Goal: Task Accomplishment & Management: Manage account settings

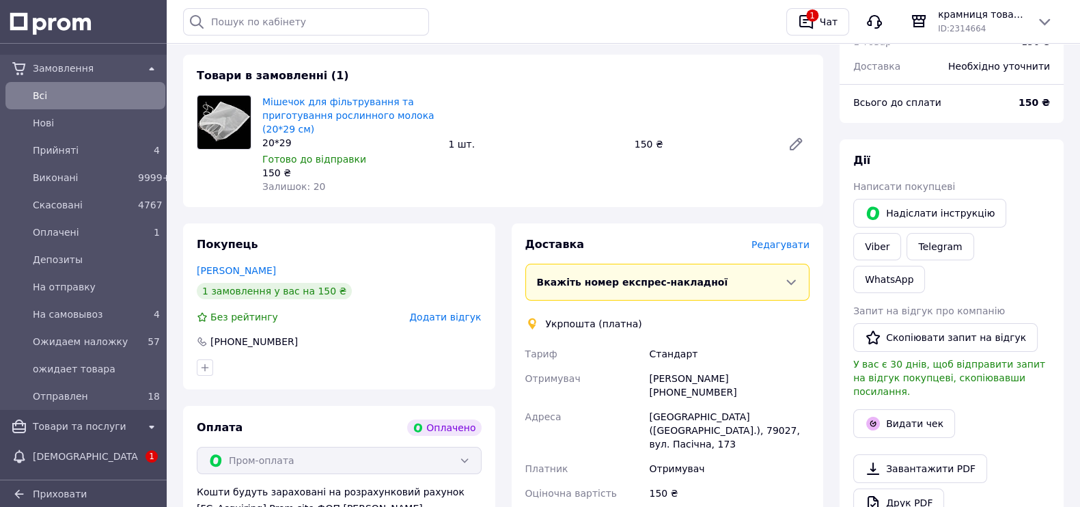
scroll to position [85, 0]
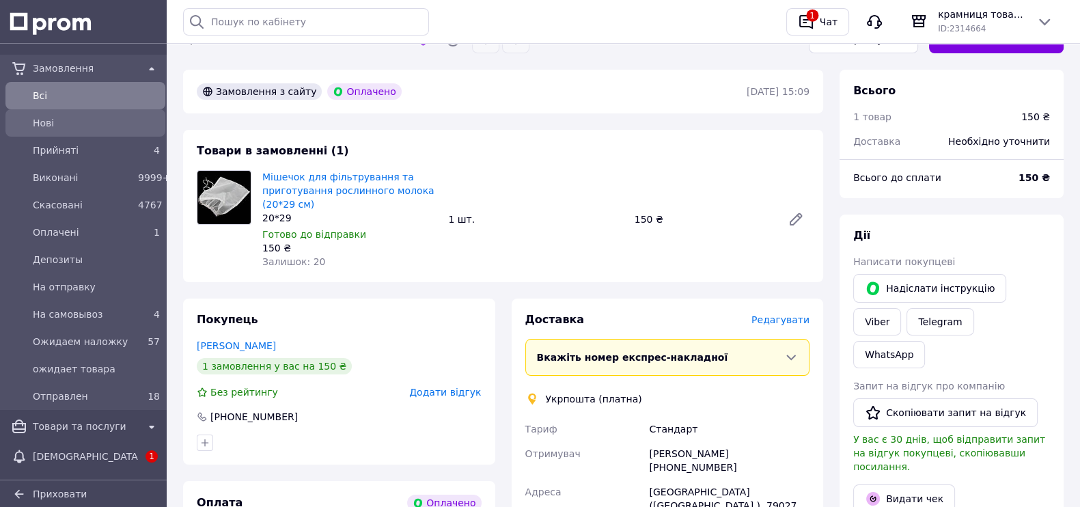
click at [113, 121] on span "Нові" at bounding box center [96, 123] width 127 height 14
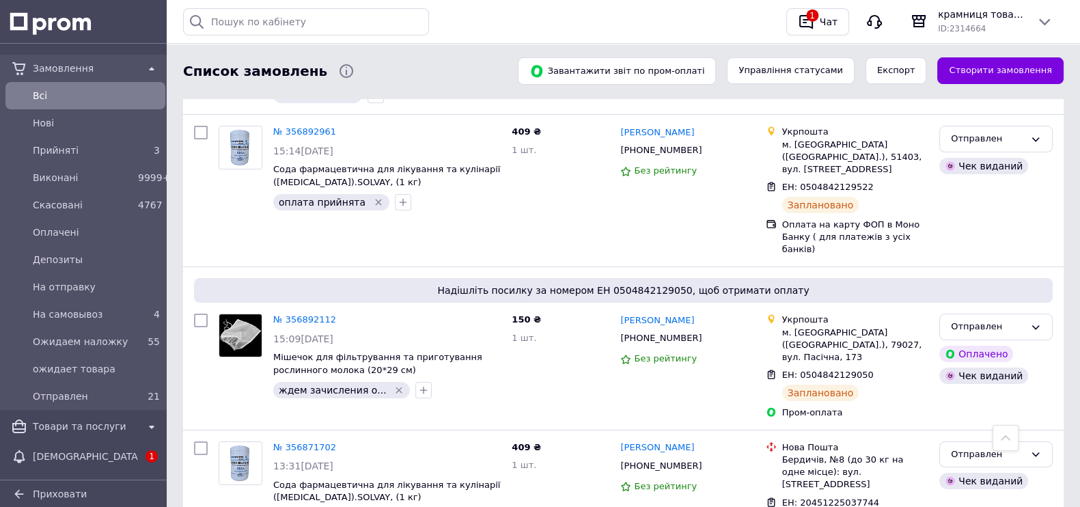
scroll to position [170, 0]
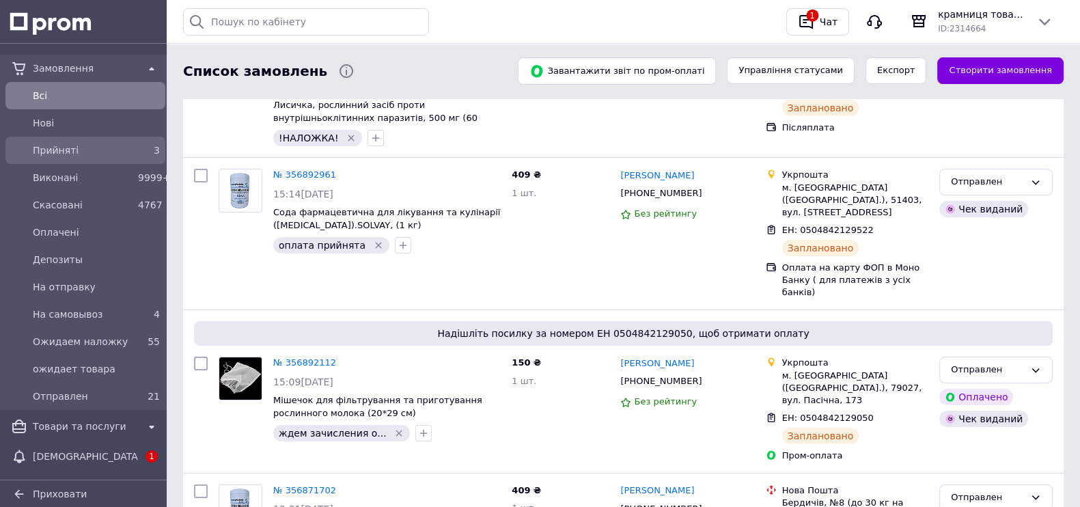
click at [46, 144] on span "Прийняті" at bounding box center [83, 150] width 100 height 14
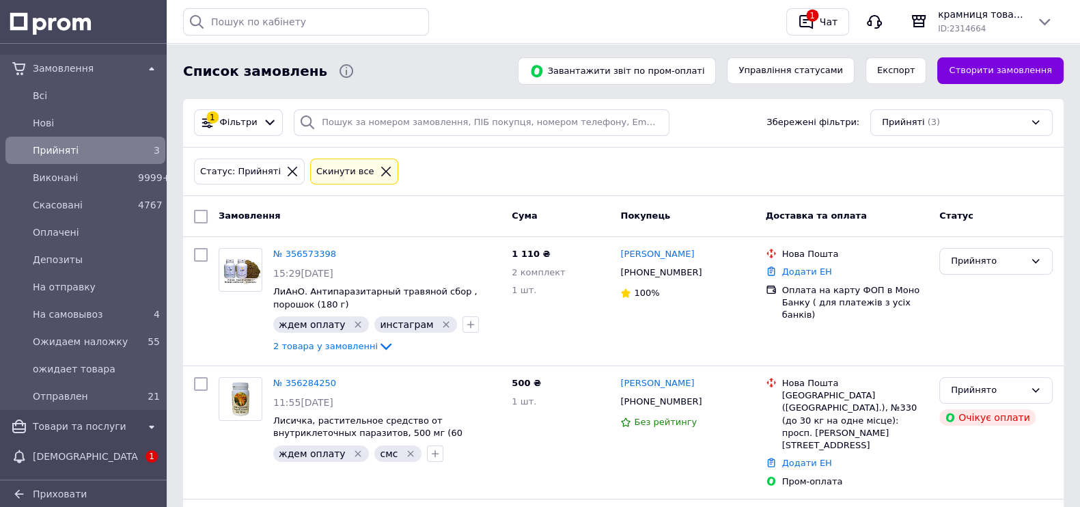
click at [396, 193] on div "Статус: Прийняті Cкинути все" at bounding box center [623, 172] width 881 height 49
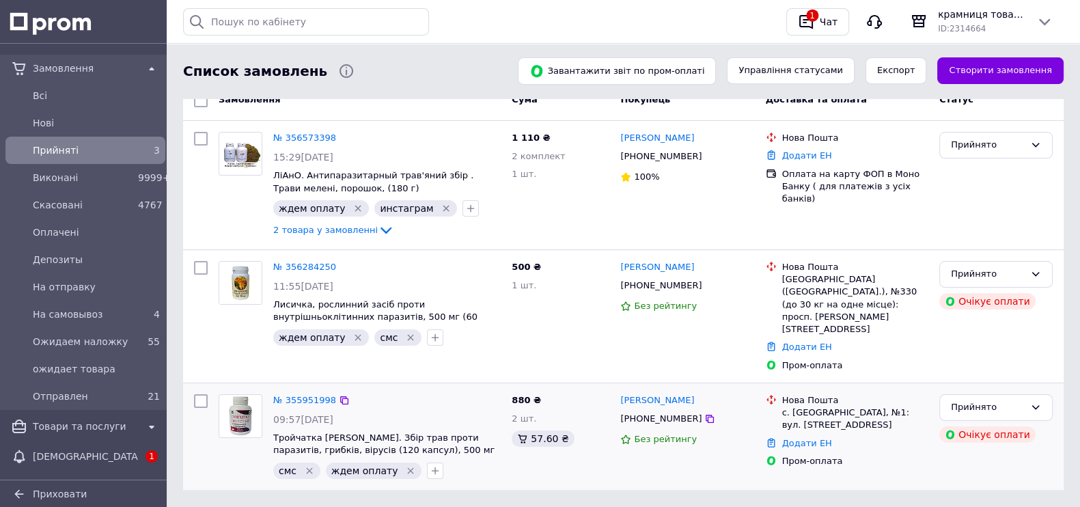
scroll to position [116, 0]
click at [96, 398] on span "Отправлен" at bounding box center [83, 396] width 100 height 14
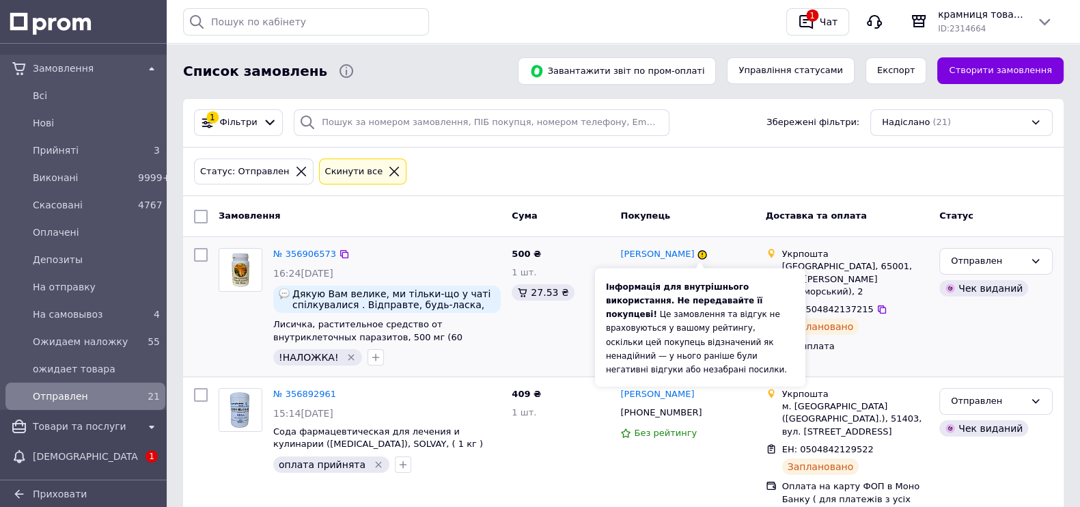
click at [700, 251] on icon at bounding box center [702, 255] width 8 height 8
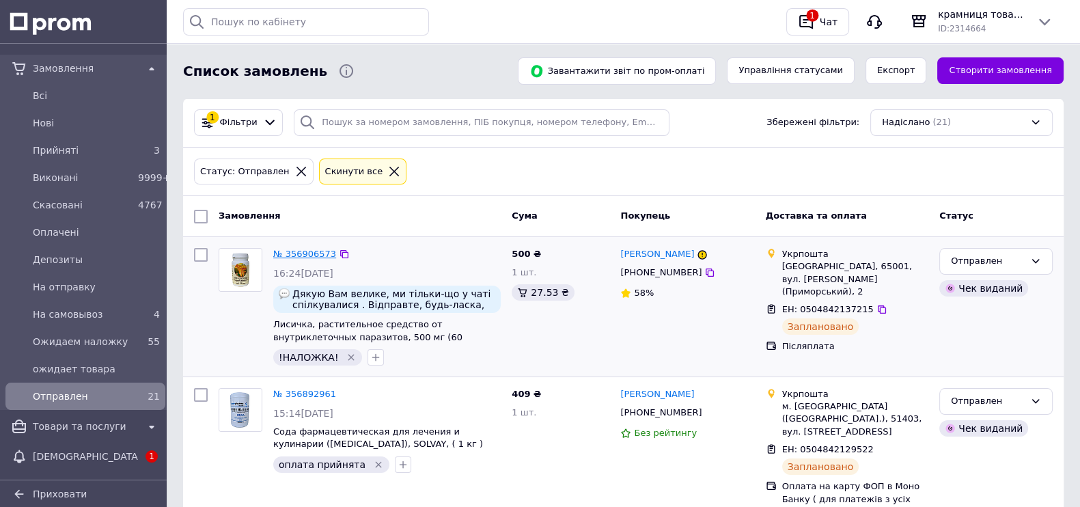
click at [315, 250] on link "№ 356906573" at bounding box center [304, 254] width 63 height 10
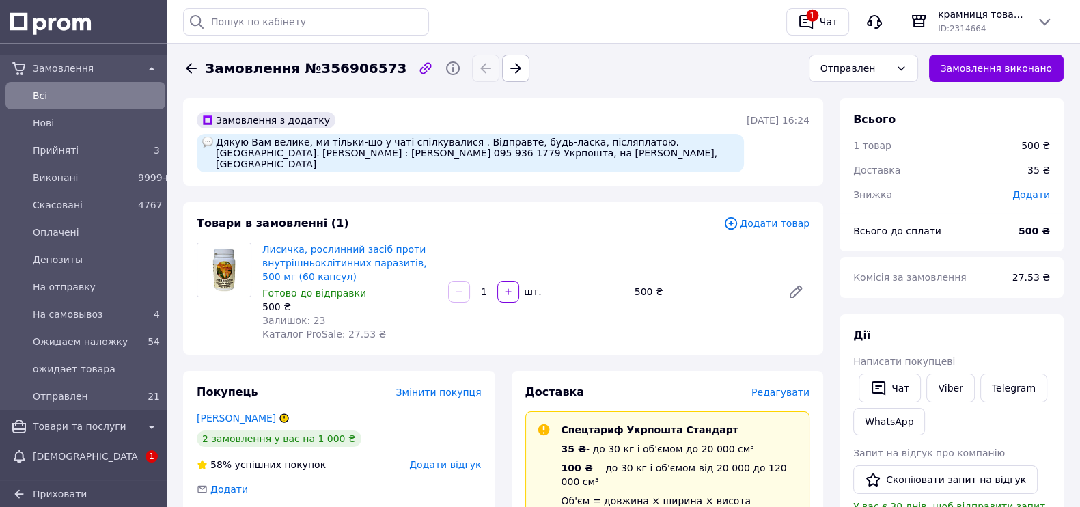
click at [189, 64] on icon at bounding box center [191, 68] width 11 height 10
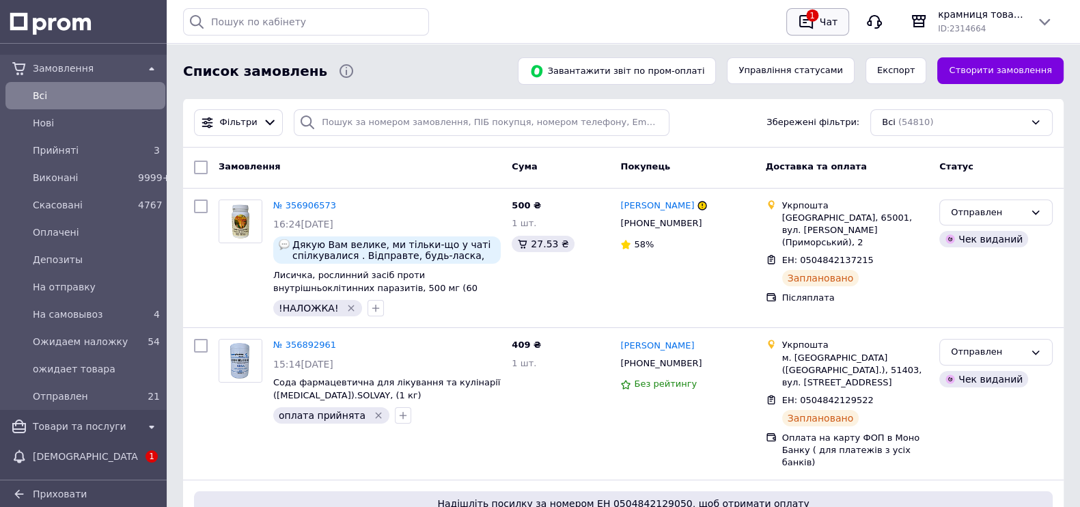
click at [831, 18] on div "Чат" at bounding box center [828, 22] width 23 height 20
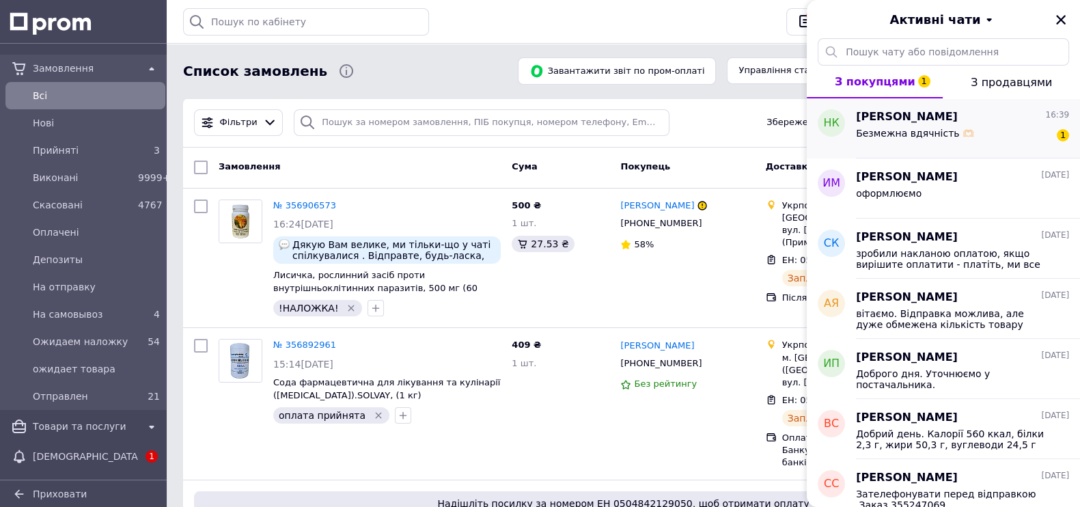
click at [914, 138] on span "Безмежна вдячність 🫶🏻" at bounding box center [915, 133] width 118 height 11
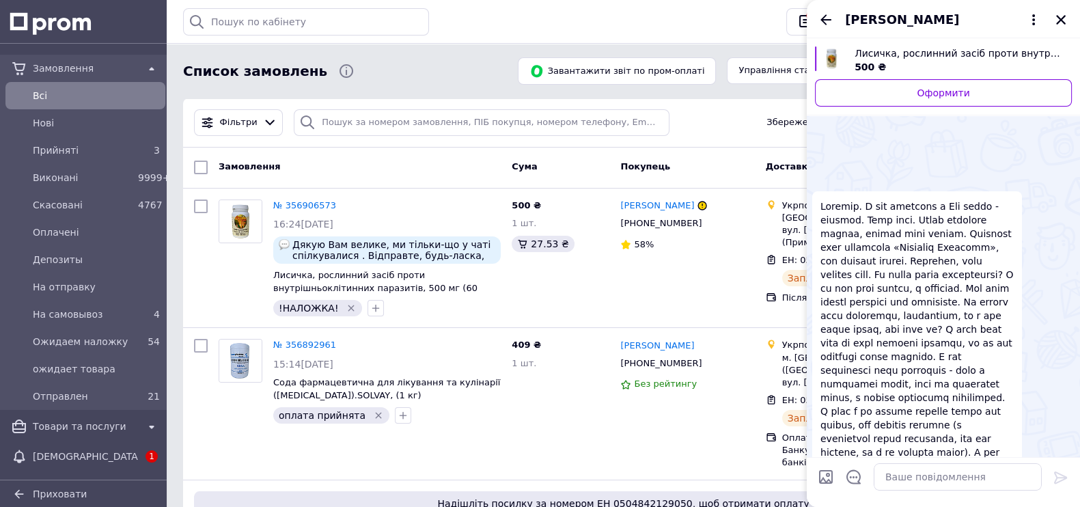
scroll to position [523, 0]
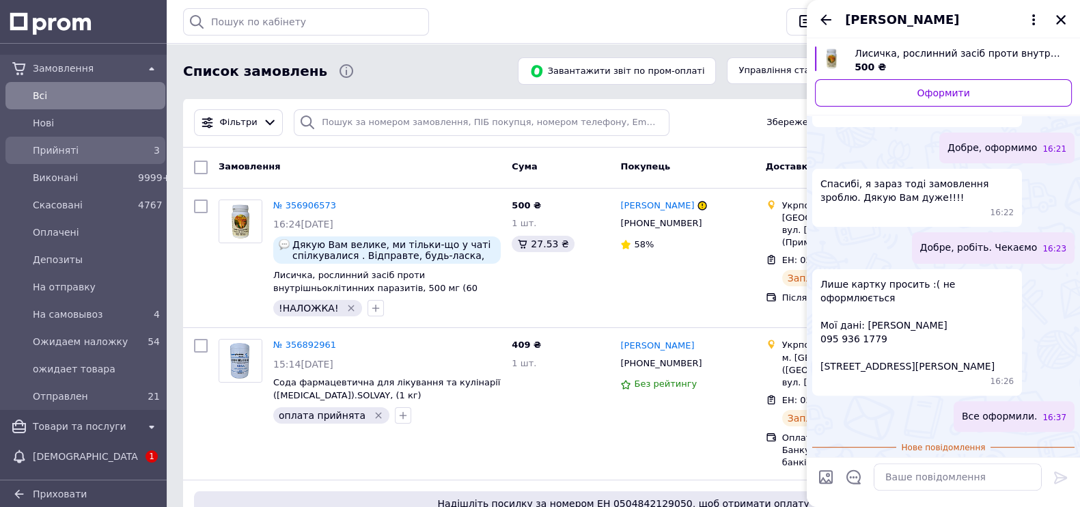
click at [70, 145] on span "Прийняті" at bounding box center [83, 150] width 100 height 14
